Goal: Task Accomplishment & Management: Complete application form

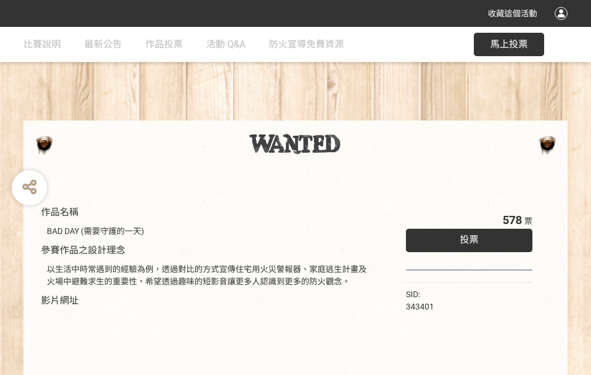
click at [563, 25] on div "收藏這個活動" at bounding box center [295, 13] width 591 height 27
click at [366, 115] on div "作品名稱 BAD DAY (需要守護的一天) 參賽作品之設計理念 以生活中時常遇到的經驗為例，透過對比的方式宣傳住宅用火災警報器、家庭逃生計畫及火場中避難求生…" at bounding box center [295, 273] width 591 height 493
click at [466, 237] on span "投票" at bounding box center [469, 239] width 19 height 11
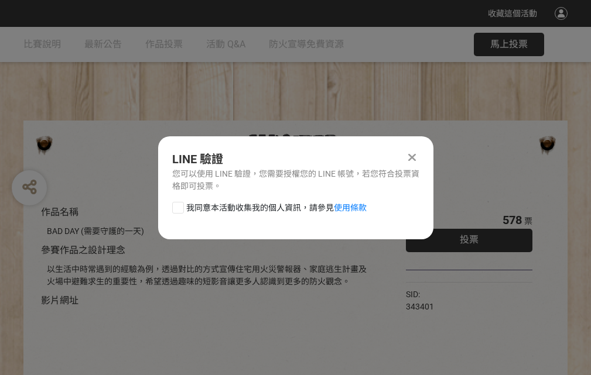
click at [177, 206] on div at bounding box center [178, 208] width 12 height 12
checkbox input "true"
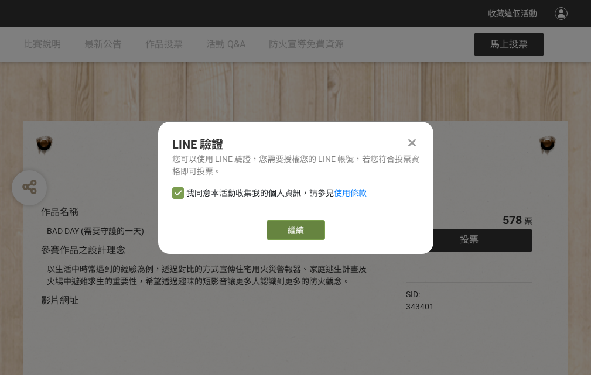
click at [295, 230] on link "繼續" at bounding box center [296, 230] width 59 height 20
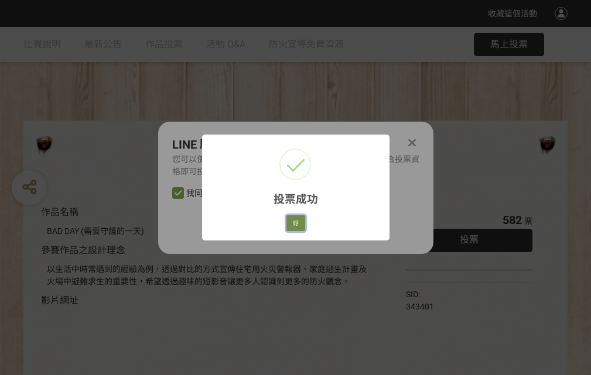
click at [292, 221] on button "好" at bounding box center [295, 224] width 19 height 16
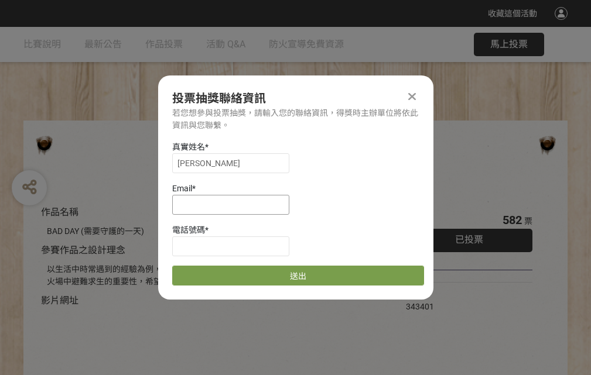
click at [234, 204] on input at bounding box center [230, 205] width 117 height 20
type input "[EMAIL_ADDRESS][DOMAIN_NAME]"
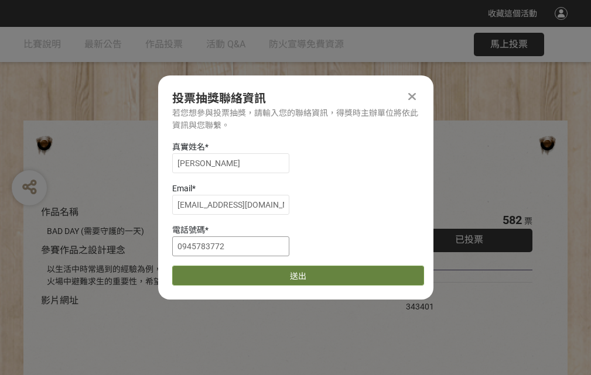
type input "0945783772"
click at [206, 272] on button "送出" at bounding box center [298, 276] width 252 height 20
